Goal: Task Accomplishment & Management: Manage account settings

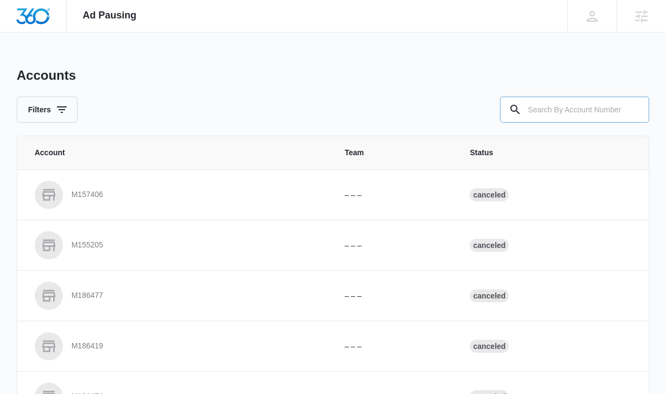
click at [594, 101] on input "text" at bounding box center [574, 110] width 149 height 26
paste input "M335401"
type input "M335401"
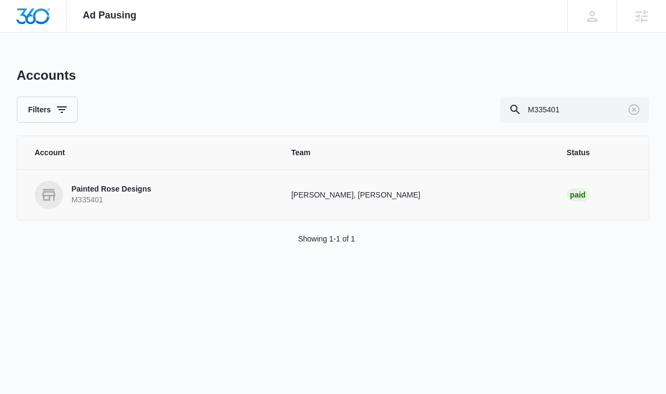
click at [342, 188] on td "Chase Hawkinson, Danielle Billington" at bounding box center [416, 194] width 276 height 50
click at [126, 194] on p "Painted Rose Designs" at bounding box center [112, 189] width 80 height 11
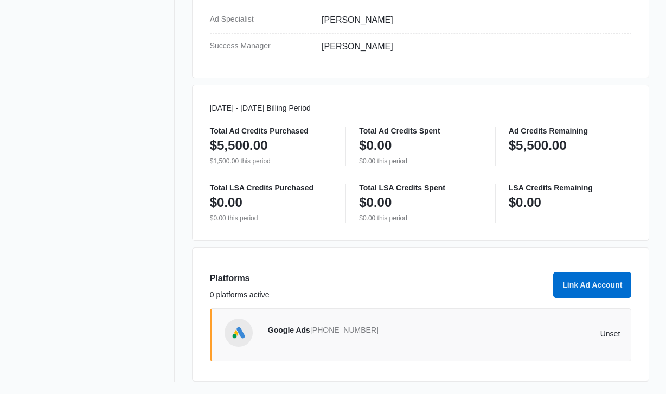
scroll to position [494, 0]
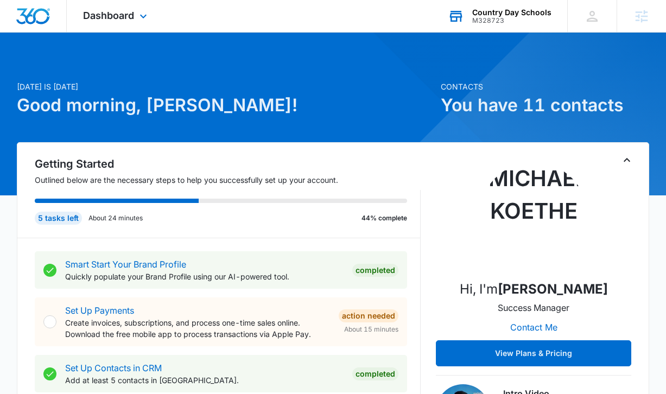
click at [474, 18] on div "M328723" at bounding box center [511, 21] width 79 height 8
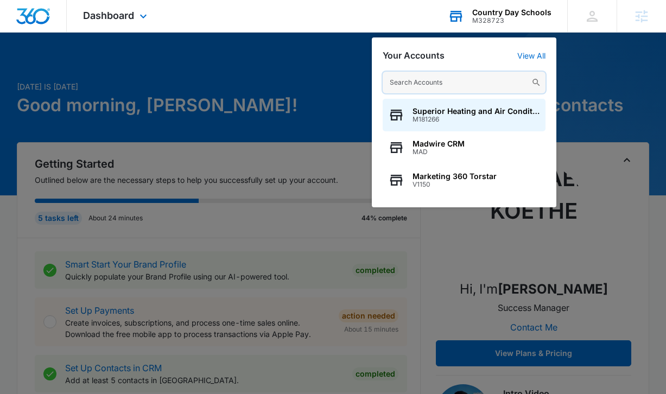
paste input "Painted Rose Designs"
type input "Painted Rose Designs"
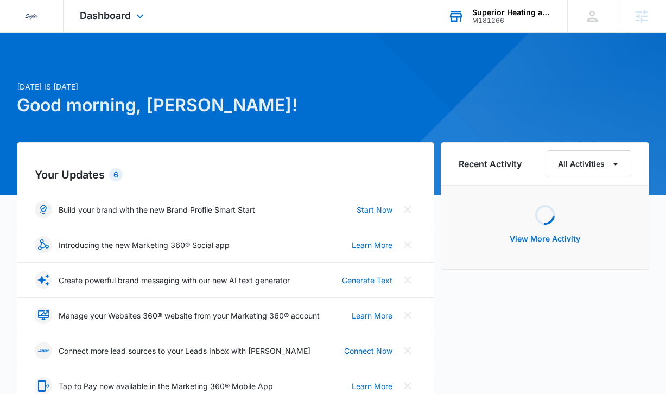
click at [505, 14] on div "Superior Heating and Air Conditioning" at bounding box center [511, 12] width 79 height 9
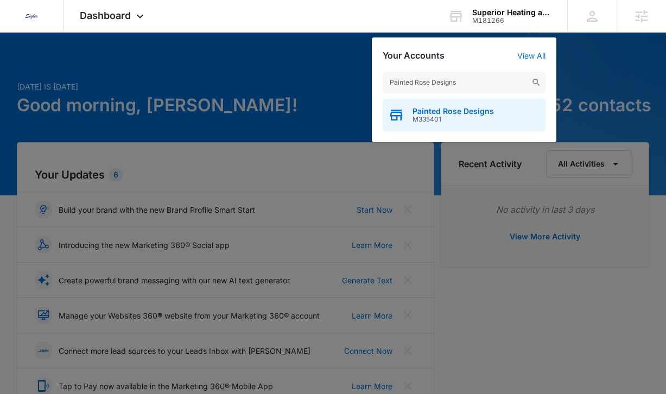
type input "Painted Rose Designs"
click at [479, 105] on div "Painted Rose Designs M335401" at bounding box center [464, 115] width 163 height 33
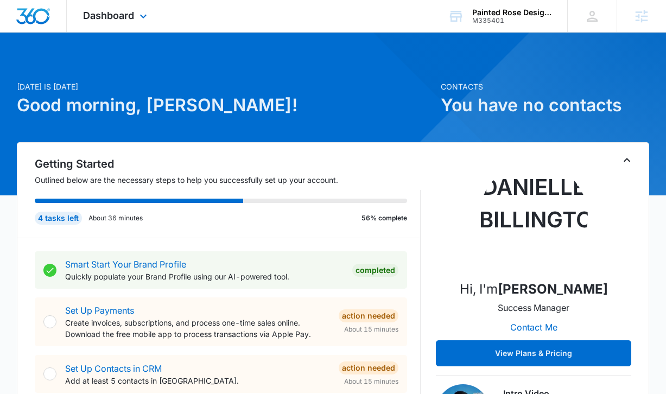
click at [134, 19] on div "Dashboard Apps Reputation Forms CRM Email Social Content Ads Intelligence Files…" at bounding box center [116, 16] width 99 height 32
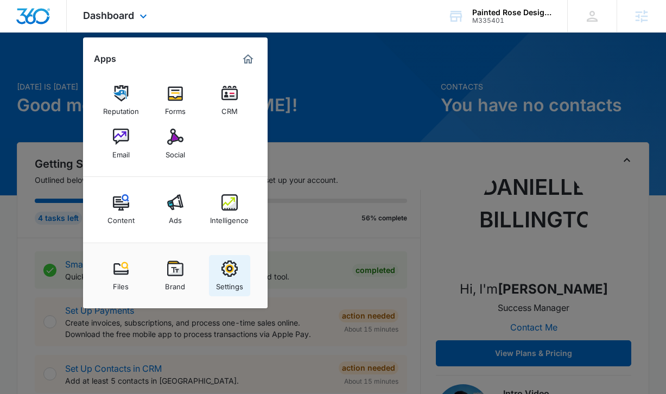
click at [227, 279] on div "Settings" at bounding box center [229, 284] width 27 height 14
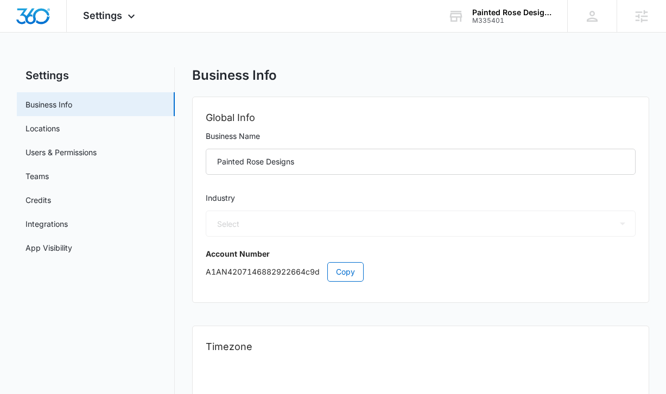
select select "52"
select select "US"
select select "America/Denver"
click at [127, 17] on icon at bounding box center [131, 18] width 13 height 13
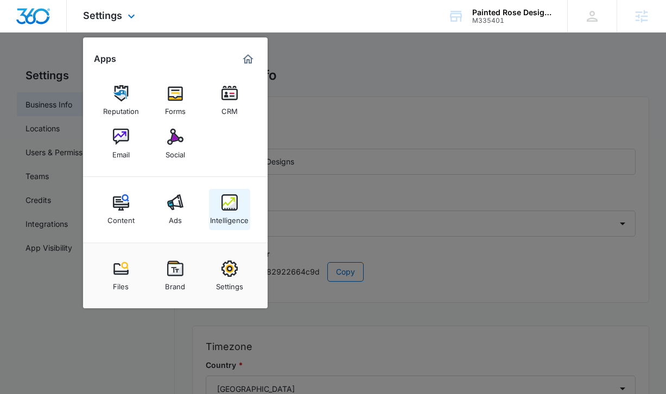
click at [233, 200] on img at bounding box center [229, 202] width 16 height 16
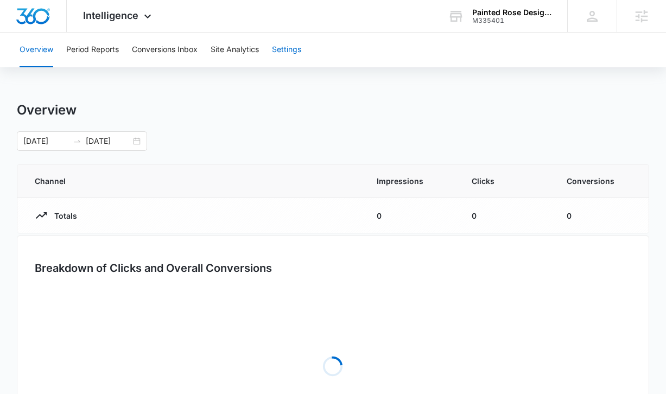
click at [281, 59] on button "Settings" at bounding box center [286, 50] width 29 height 35
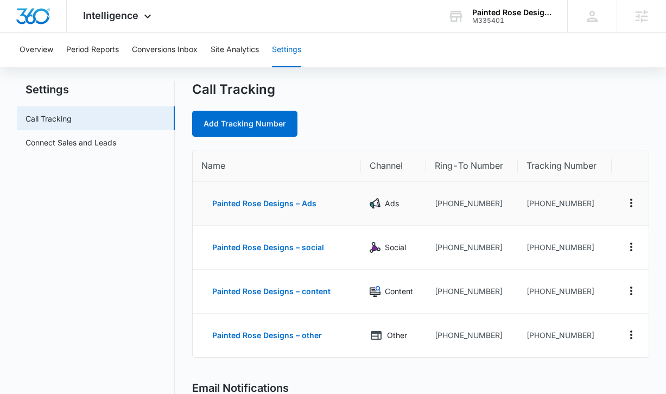
scroll to position [26, 0]
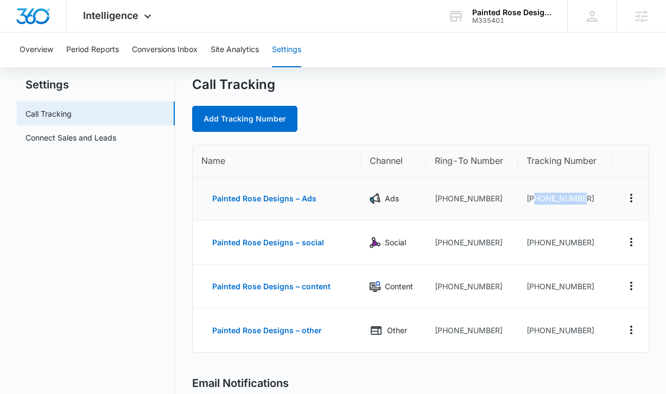
drag, startPoint x: 588, startPoint y: 199, endPoint x: 534, endPoint y: 199, distance: 53.2
click at [534, 199] on td "+13073029412" at bounding box center [564, 199] width 93 height 44
copy td "3073029412"
click at [574, 180] on td "+13073029412" at bounding box center [564, 199] width 93 height 44
drag, startPoint x: 582, startPoint y: 195, endPoint x: 533, endPoint y: 192, distance: 48.4
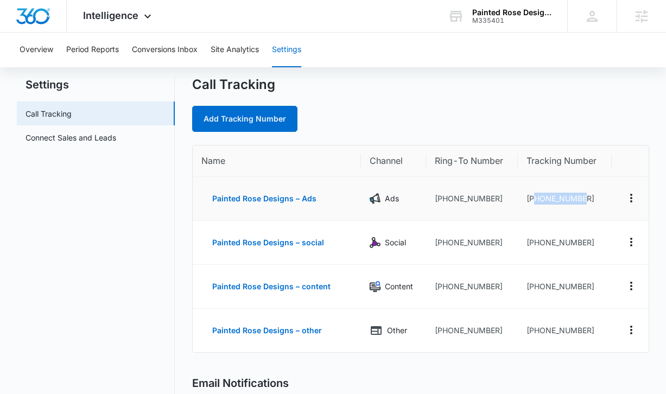
click at [533, 193] on td "+13073029412" at bounding box center [564, 199] width 93 height 44
copy td "3073029412"
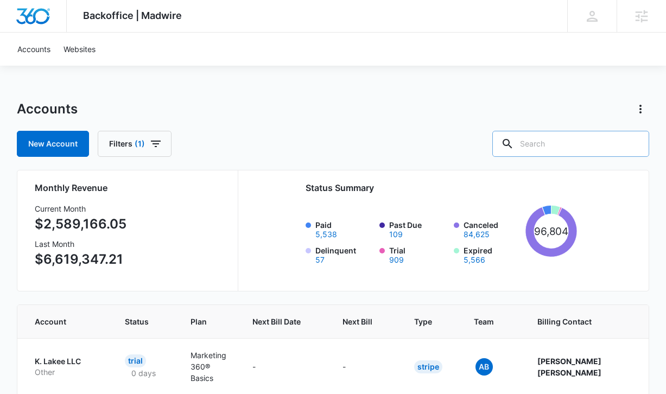
click at [562, 145] on input "text" at bounding box center [570, 144] width 157 height 26
paste input "M335949"
type input "M335949"
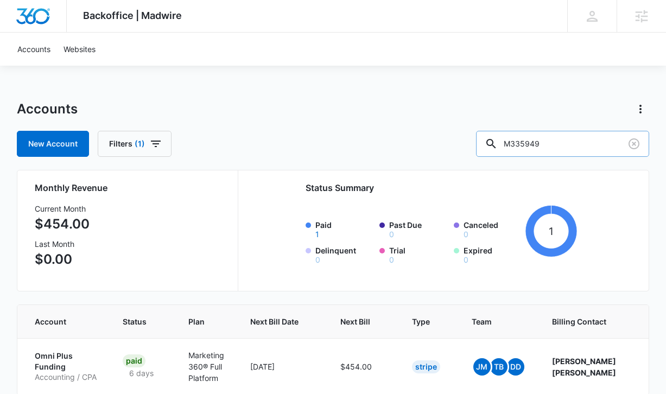
click at [584, 142] on input "M335949" at bounding box center [562, 144] width 173 height 26
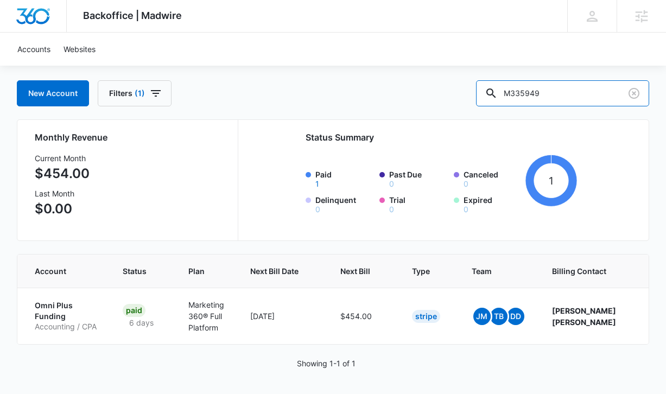
scroll to position [52, 0]
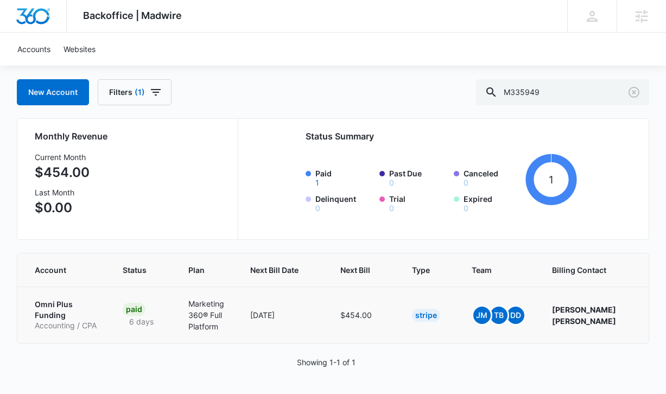
click at [50, 313] on p "Omni Plus Funding" at bounding box center [66, 309] width 62 height 21
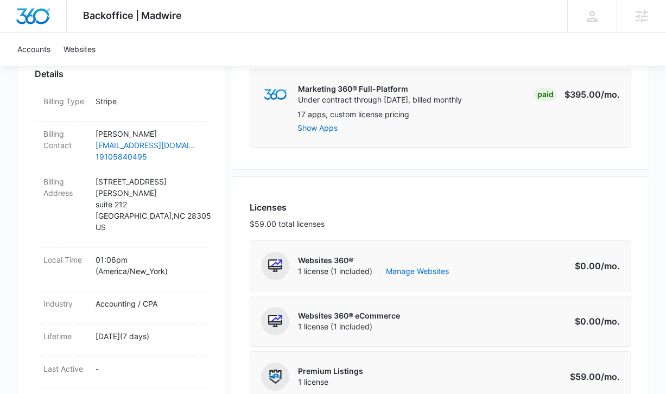
scroll to position [324, 0]
click at [417, 270] on link "Manage Websites" at bounding box center [417, 270] width 63 height 11
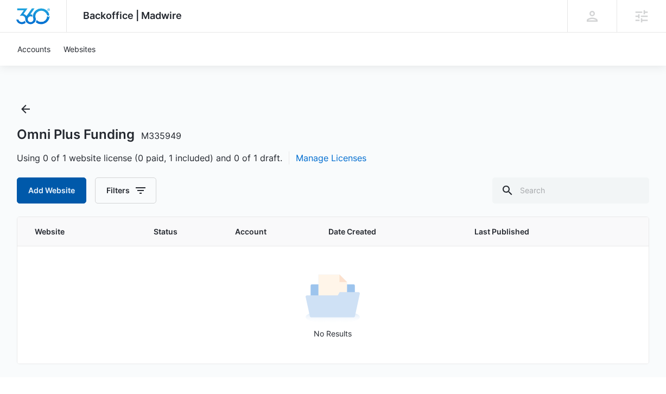
click at [74, 179] on button "Add Website" at bounding box center [51, 190] width 69 height 26
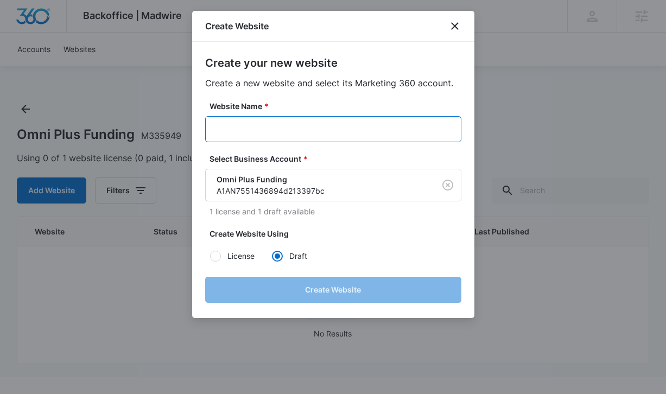
click at [350, 128] on input "Website Name *" at bounding box center [333, 129] width 256 height 26
paste input "M335949"
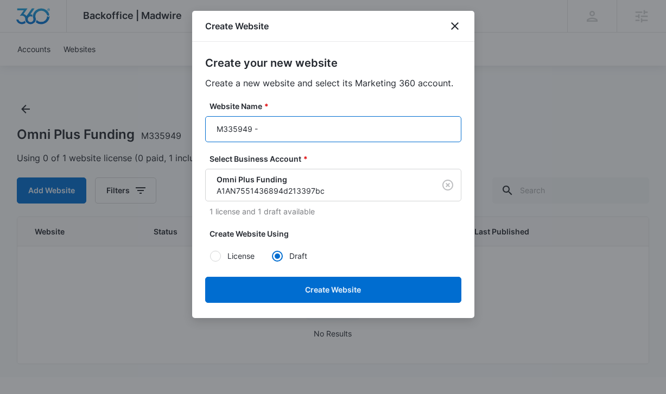
paste input "Omni Plus Funding"
type input "M335949 - Omni Plus Funding"
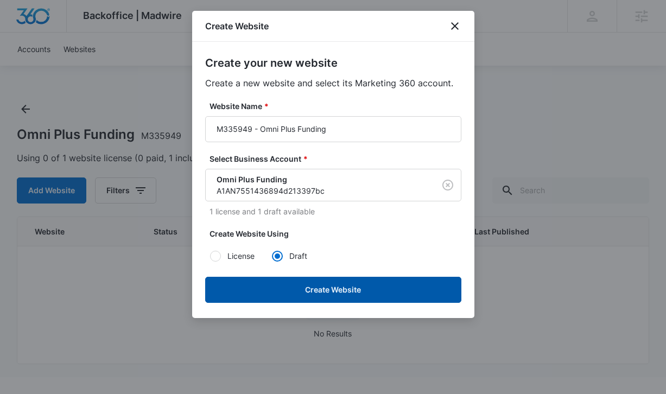
click at [380, 289] on button "Create Website" at bounding box center [333, 290] width 256 height 26
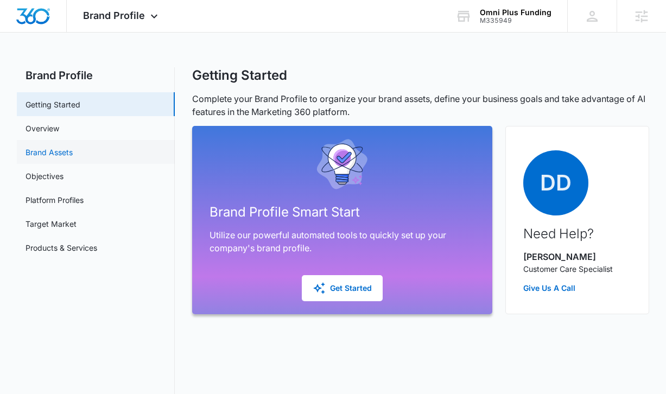
click at [73, 151] on link "Brand Assets" at bounding box center [49, 152] width 47 height 11
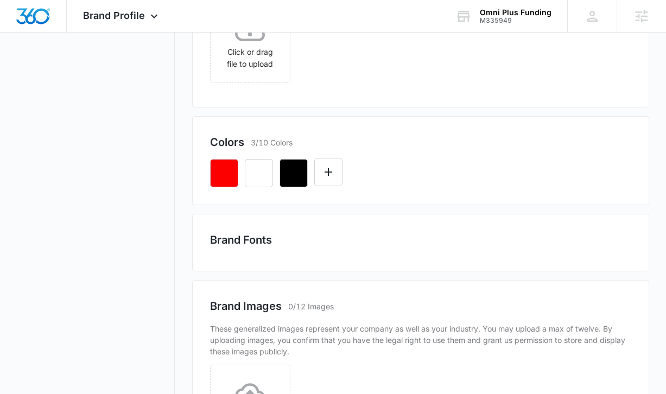
scroll to position [322, 0]
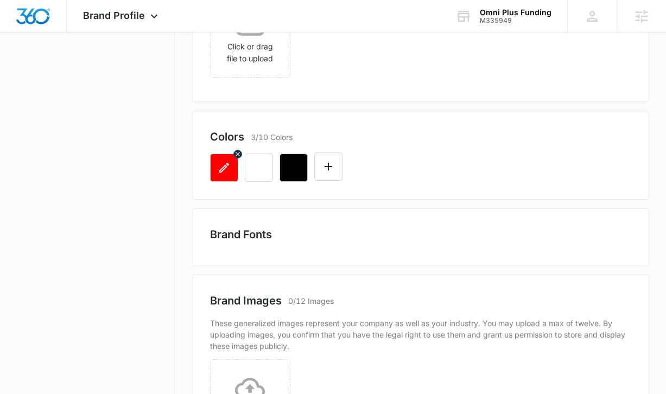
click at [227, 167] on icon "button" at bounding box center [224, 167] width 13 height 13
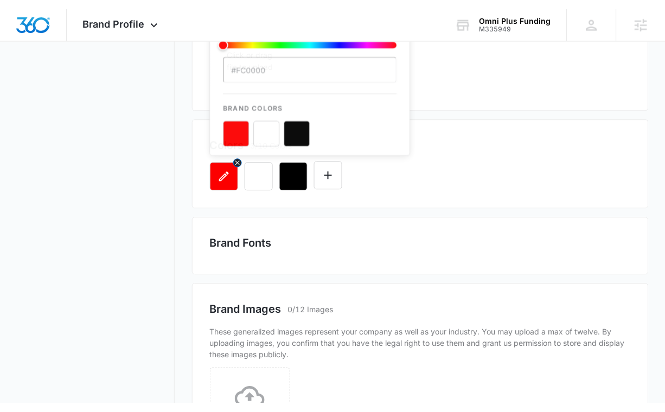
scroll to position [0, 0]
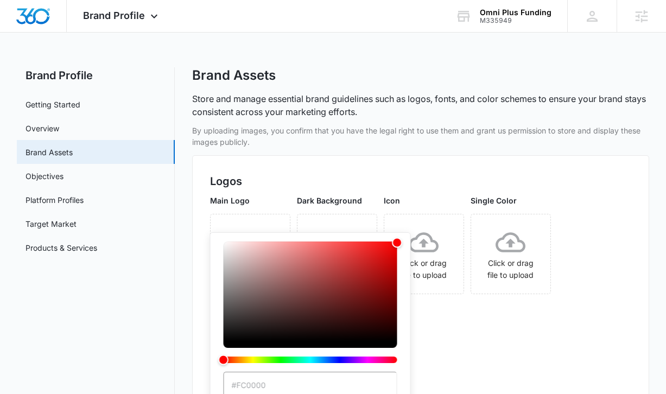
click at [274, 385] on input "#FC0000" at bounding box center [311, 385] width 174 height 26
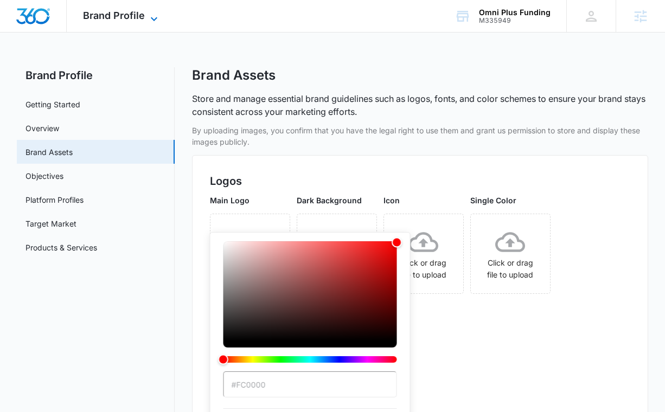
click at [139, 12] on span "Brand Profile" at bounding box center [114, 15] width 62 height 11
